Goal: Navigation & Orientation: Find specific page/section

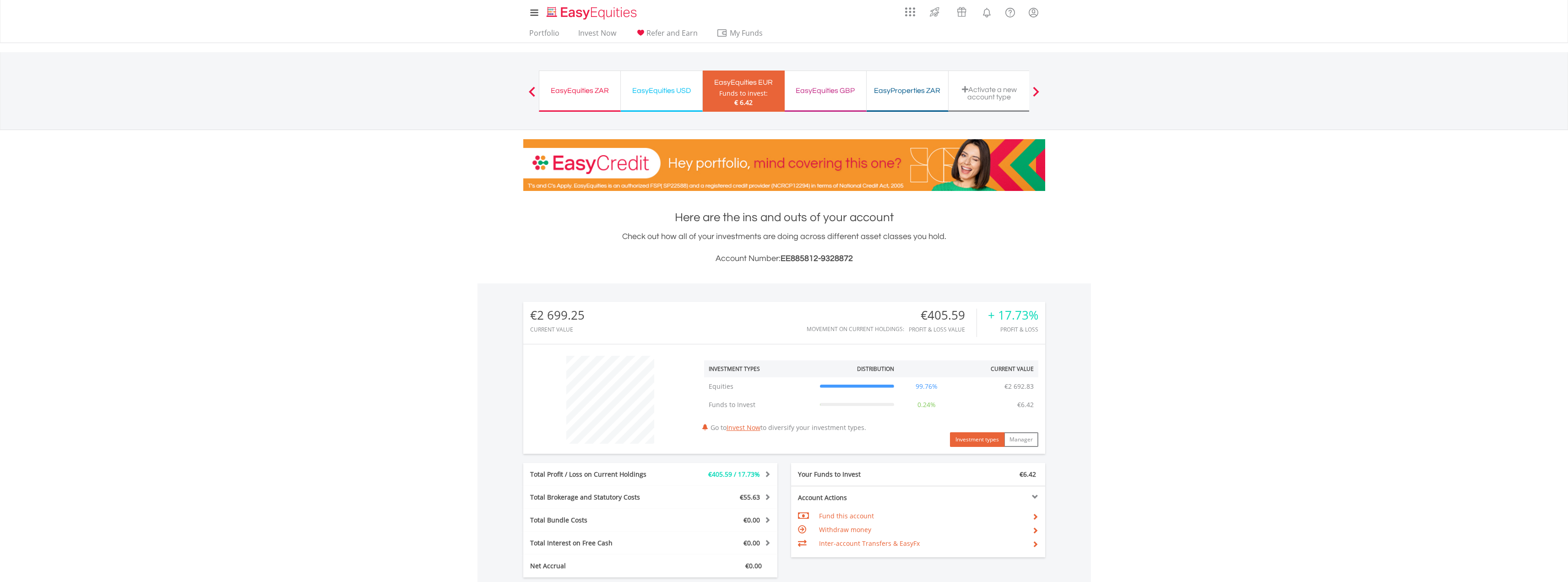
click at [582, 96] on div "EasyEquities ZAR" at bounding box center [580, 90] width 70 height 13
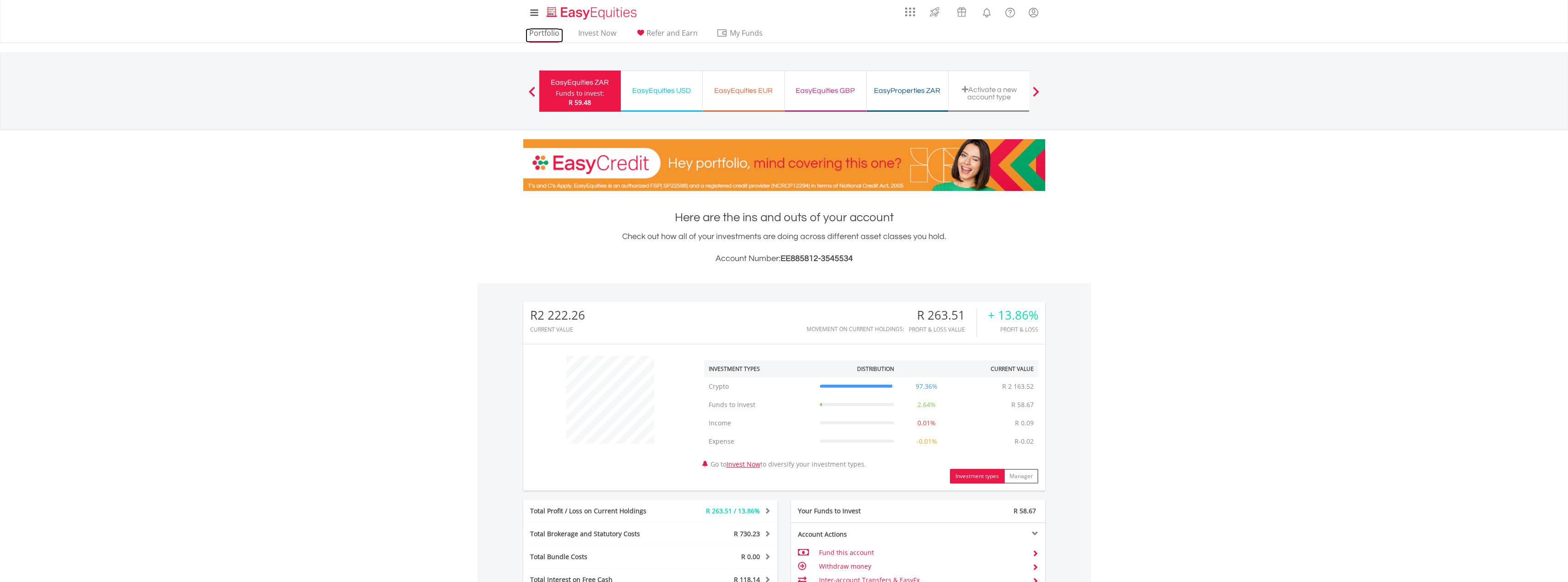
click at [551, 37] on link "Portfolio" at bounding box center [544, 35] width 38 height 14
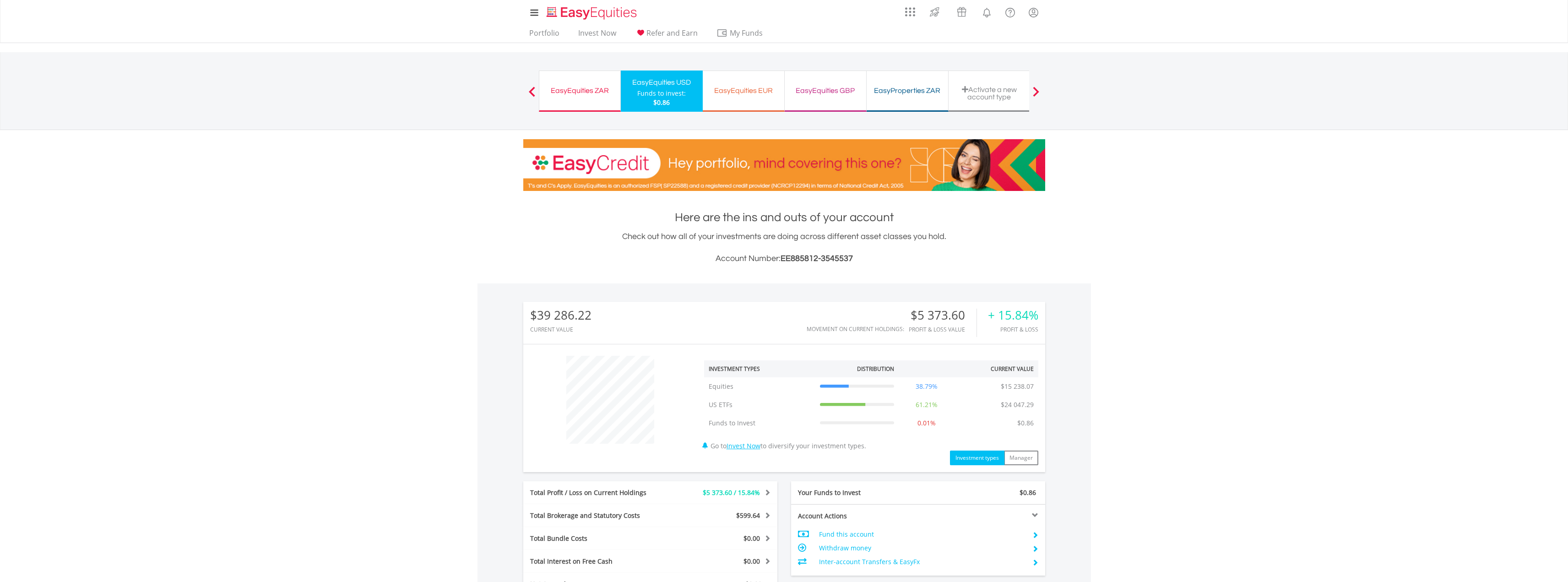
scroll to position [211, 0]
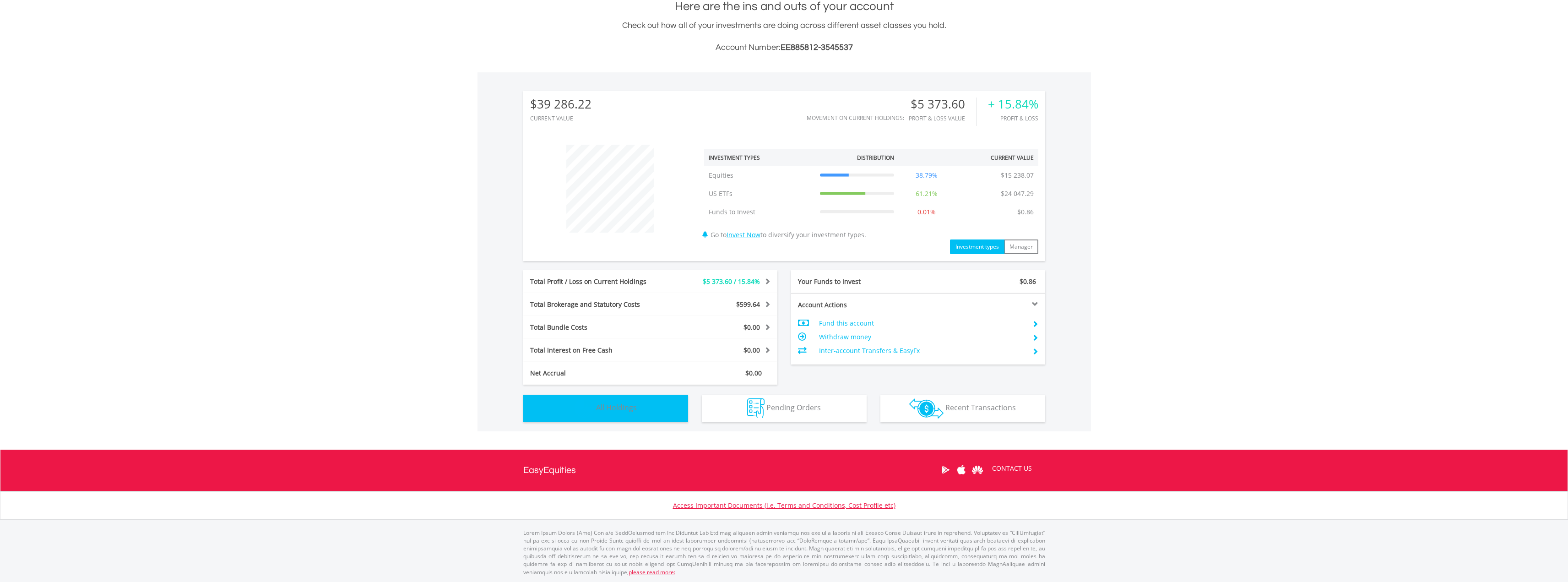
click at [646, 401] on button "Holdings All Holdings" at bounding box center [606, 408] width 164 height 28
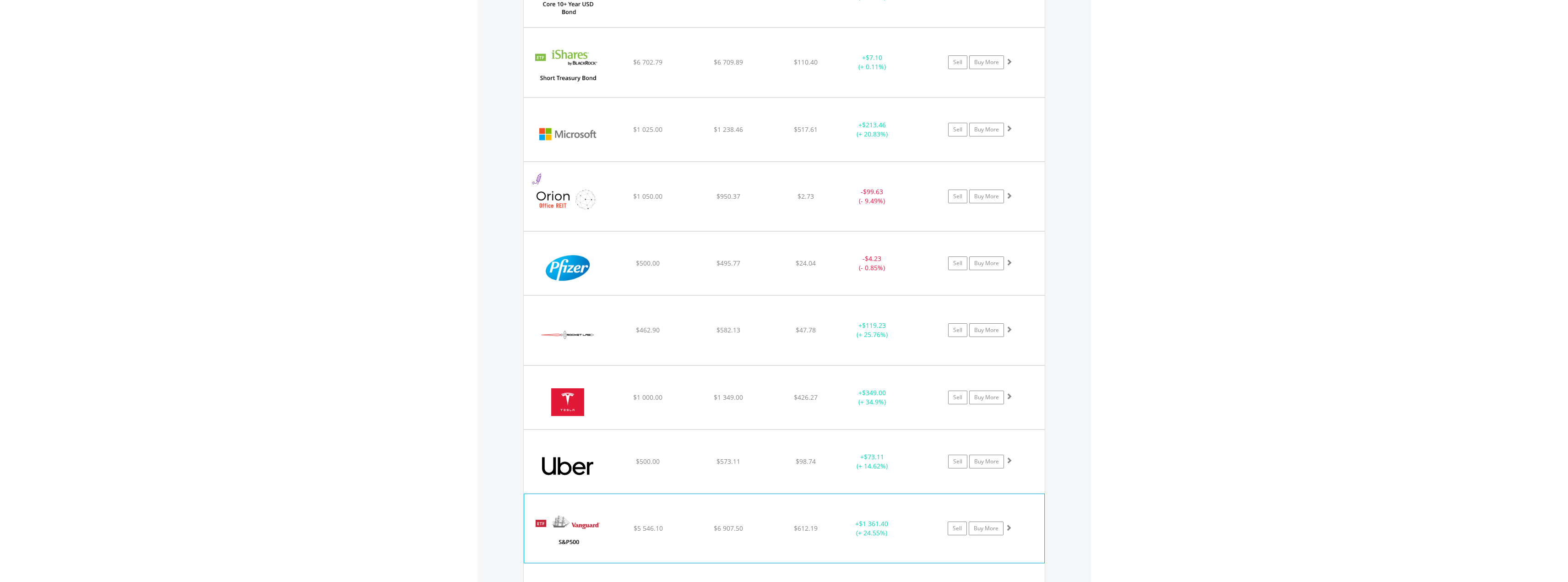
scroll to position [1625, 0]
